Goal: Task Accomplishment & Management: Use online tool/utility

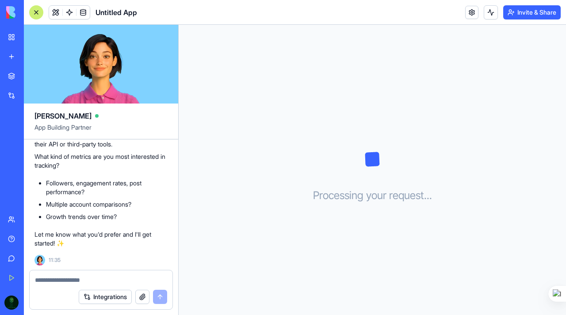
scroll to position [252, 0]
click at [72, 281] on textarea at bounding box center [101, 280] width 132 height 9
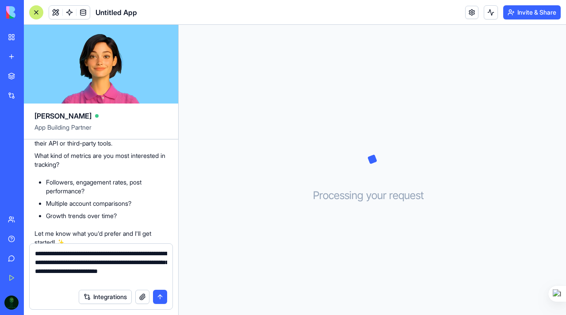
type textarea "**********"
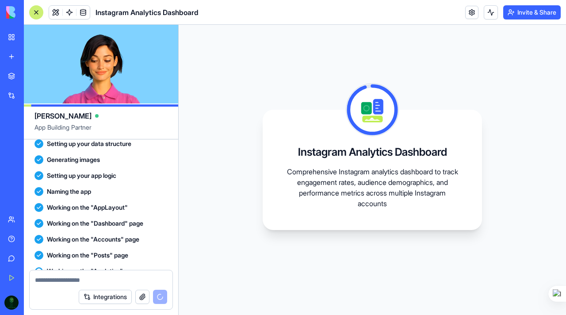
scroll to position [590, 0]
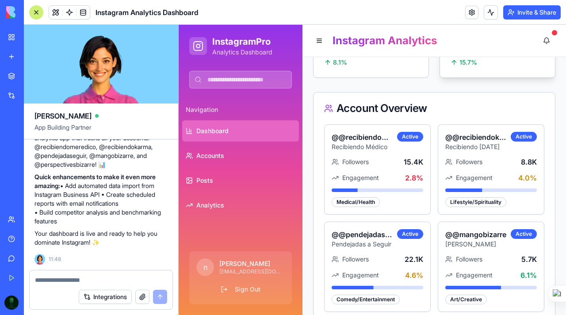
scroll to position [173, 0]
click at [412, 166] on span "15.4K" at bounding box center [413, 161] width 19 height 11
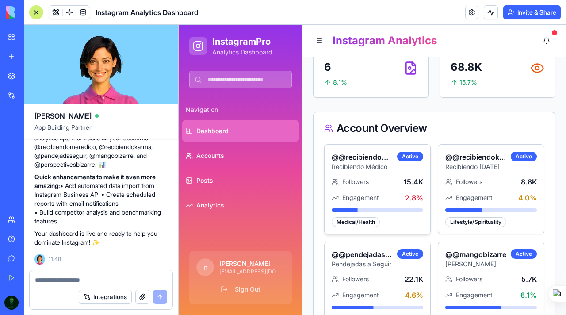
scroll to position [153, 0]
click at [54, 281] on textarea at bounding box center [101, 280] width 132 height 9
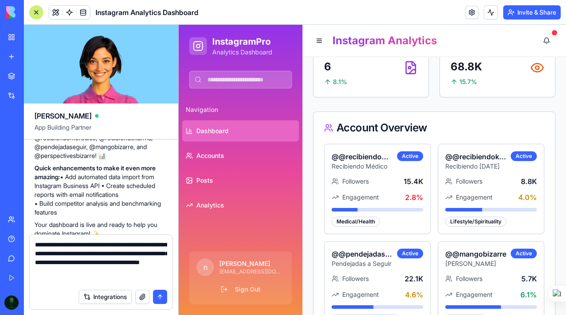
type textarea "**********"
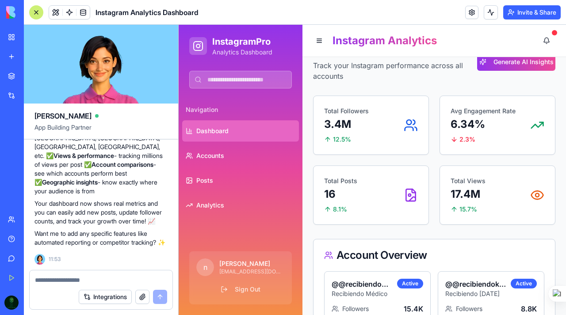
scroll to position [0, 0]
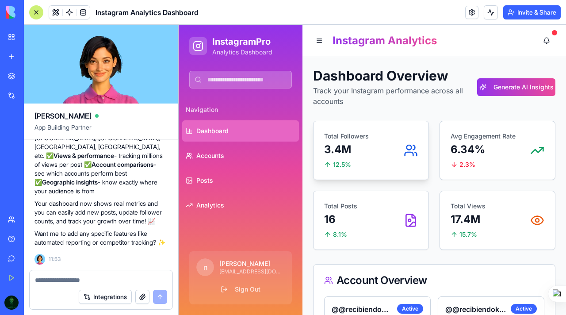
click at [377, 158] on div "Total Followers 3.4M 12.5 %" at bounding box center [371, 150] width 94 height 37
click at [480, 149] on p "6.34%" at bounding box center [483, 149] width 65 height 14
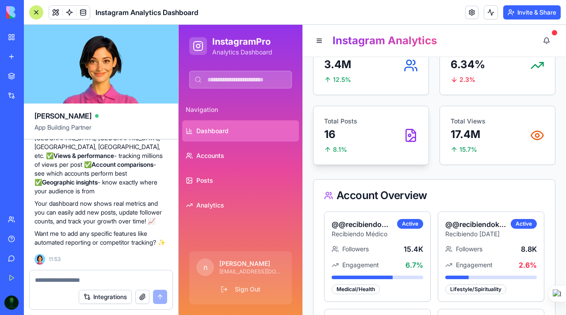
scroll to position [90, 0]
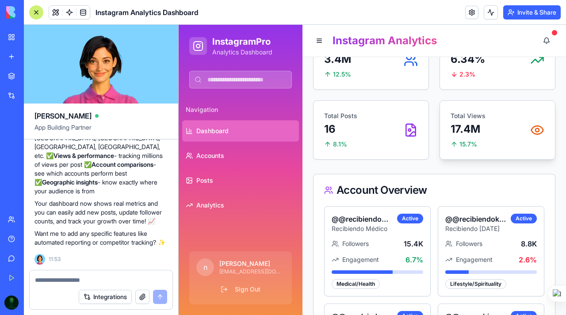
click at [508, 131] on div "Total Views 17.4M 15.7 %" at bounding box center [498, 130] width 94 height 37
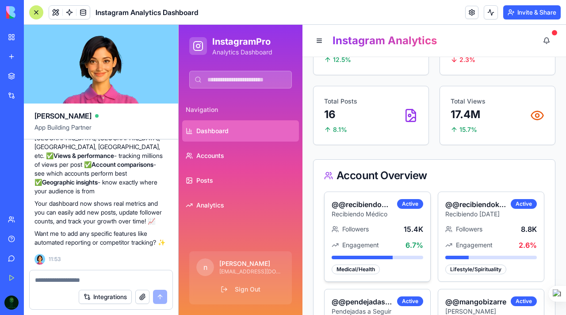
scroll to position [106, 0]
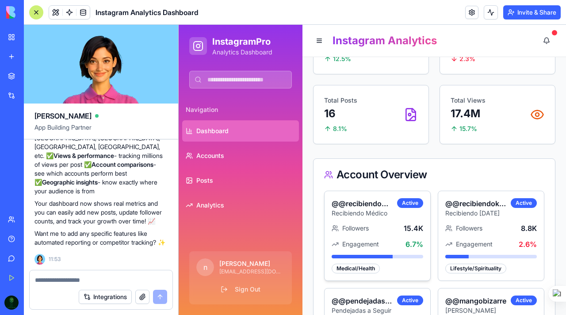
click at [399, 230] on div "Followers 15.4K" at bounding box center [378, 228] width 92 height 11
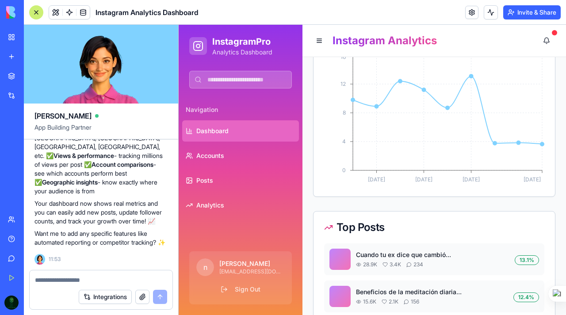
scroll to position [491, 0]
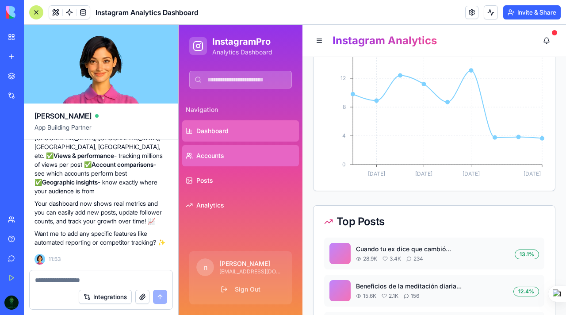
click at [274, 155] on link "Accounts" at bounding box center [240, 155] width 117 height 21
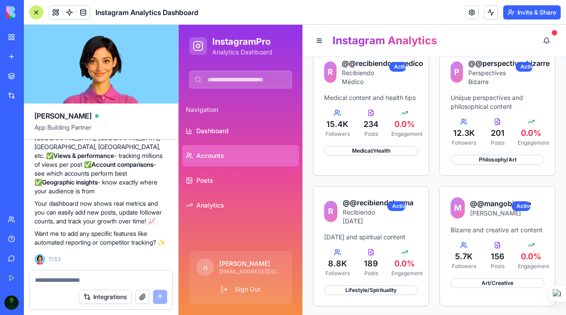
scroll to position [613, 0]
